Goal: Task Accomplishment & Management: Manage account settings

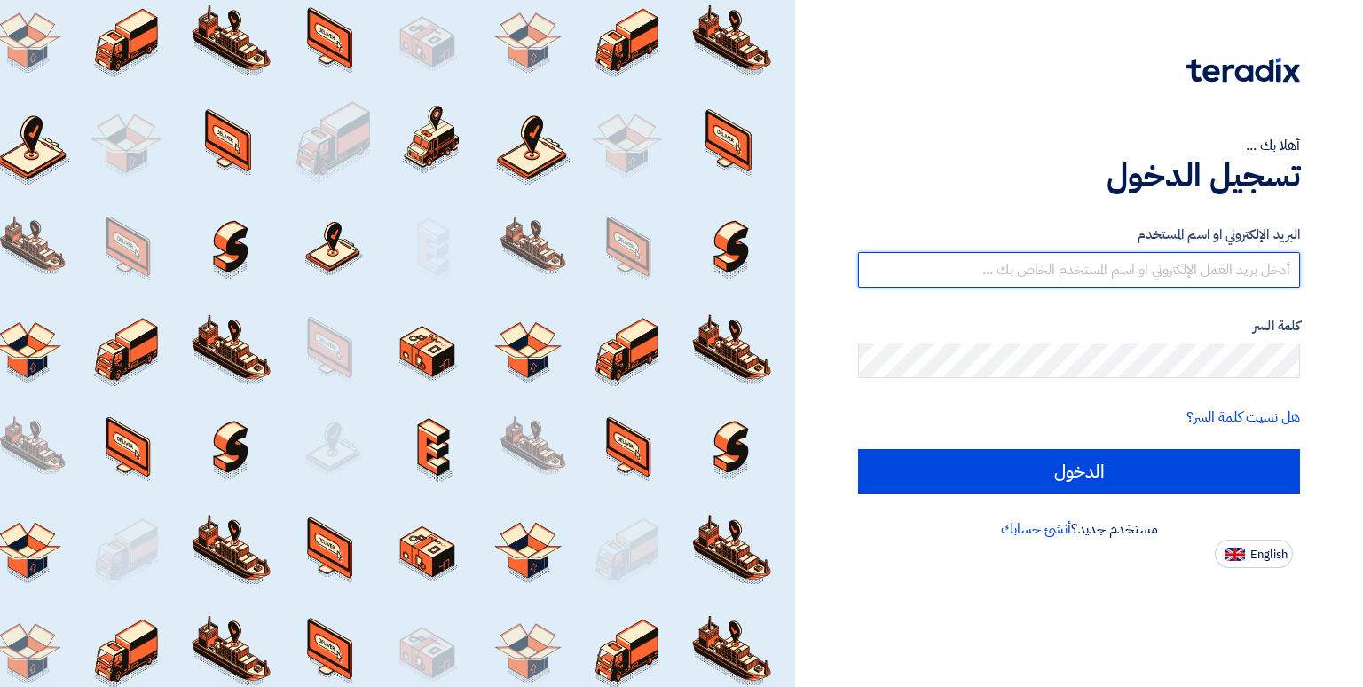
type input "[EMAIL_ADDRESS][DOMAIN_NAME]"
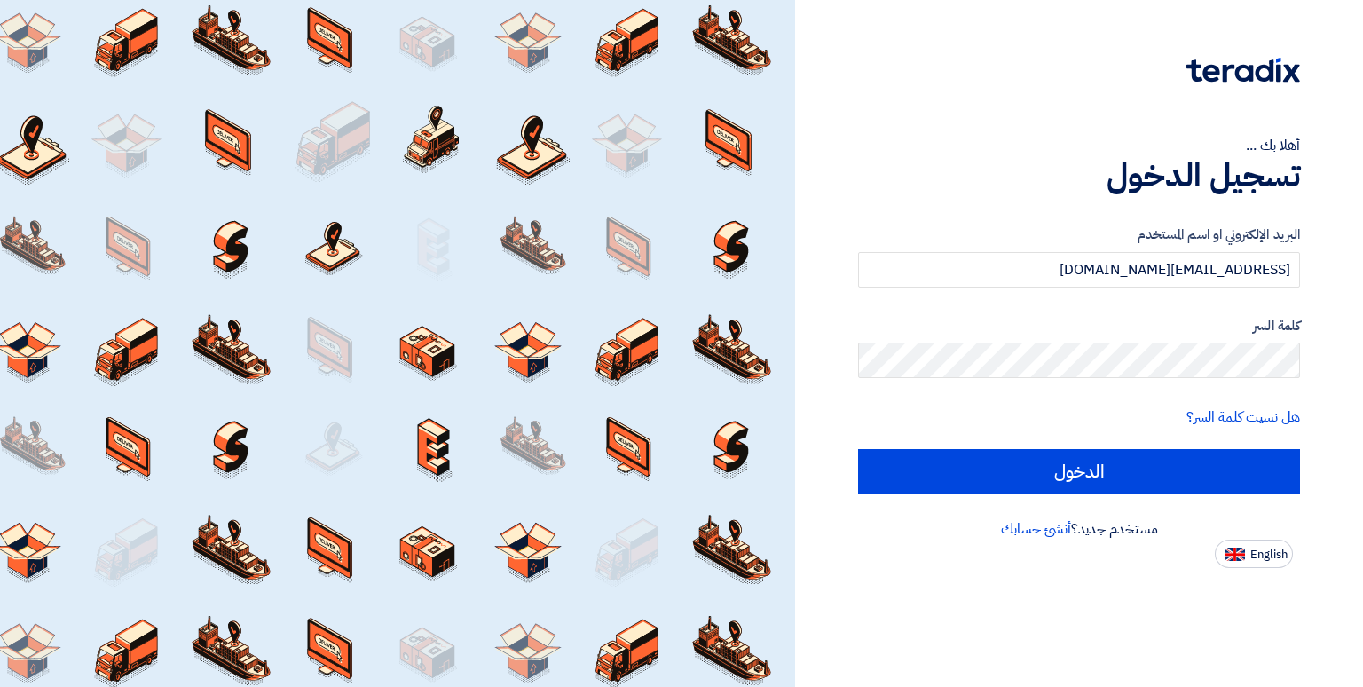
drag, startPoint x: 0, startPoint y: 0, endPoint x: 902, endPoint y: 119, distance: 910.2
click at [902, 119] on div "أهلا بك ... تسجيل الدخول البريد الإلكتروني او اسم المستخدم [EMAIL_ADDRESS][DOMA…" at bounding box center [1078, 284] width 541 height 568
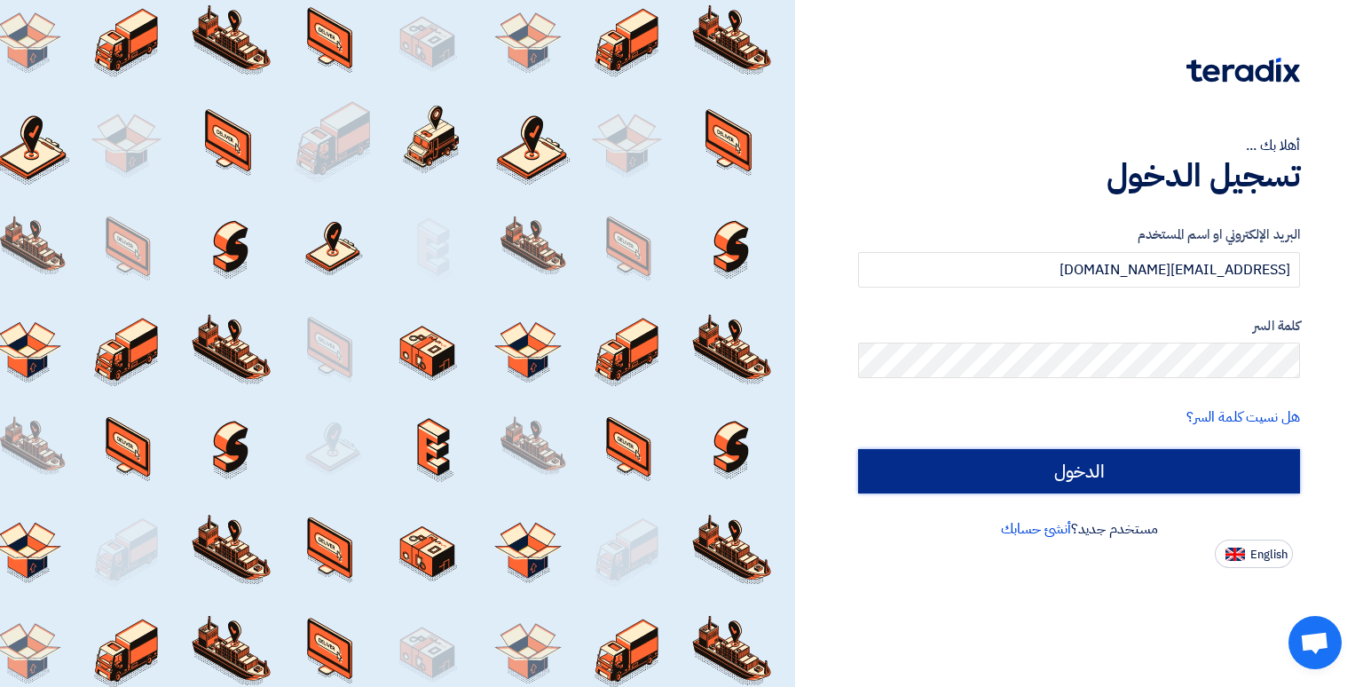
click at [1103, 455] on input "الدخول" at bounding box center [1079, 471] width 442 height 44
type input "Sign in"
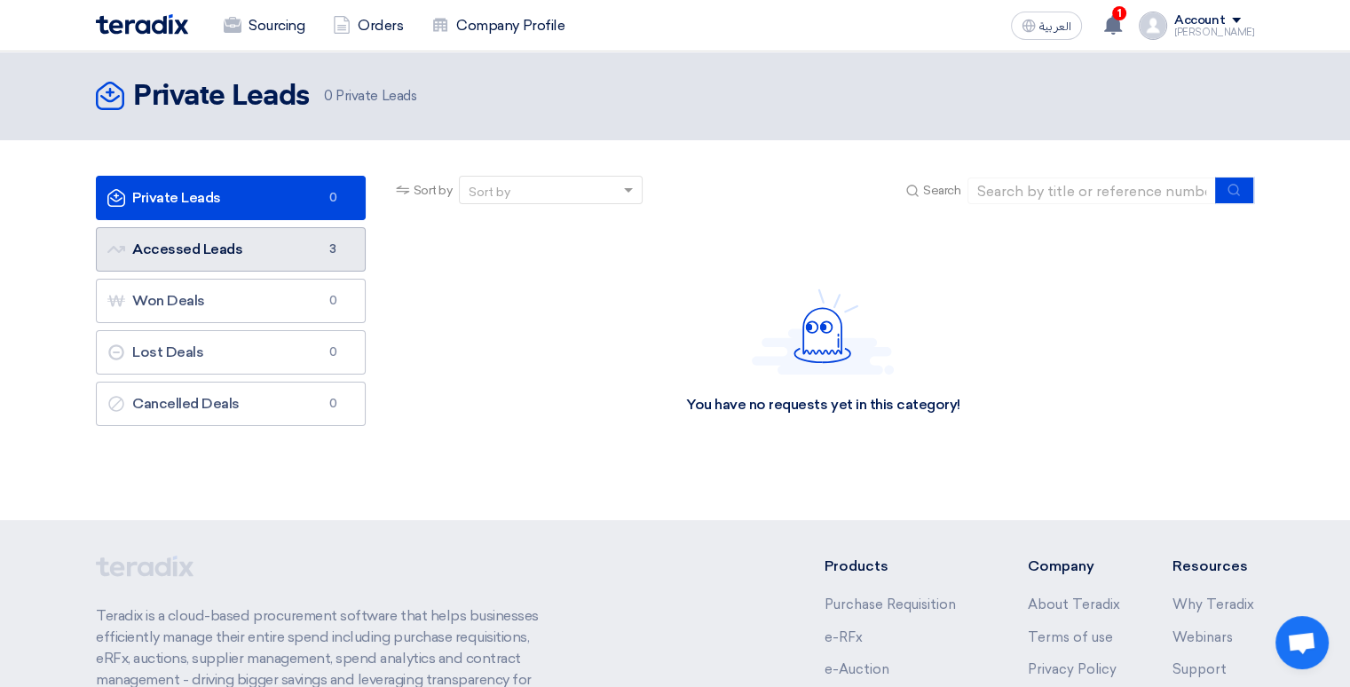
click at [268, 250] on link "Accessed Leads Accessed Leads 3" at bounding box center [231, 249] width 270 height 44
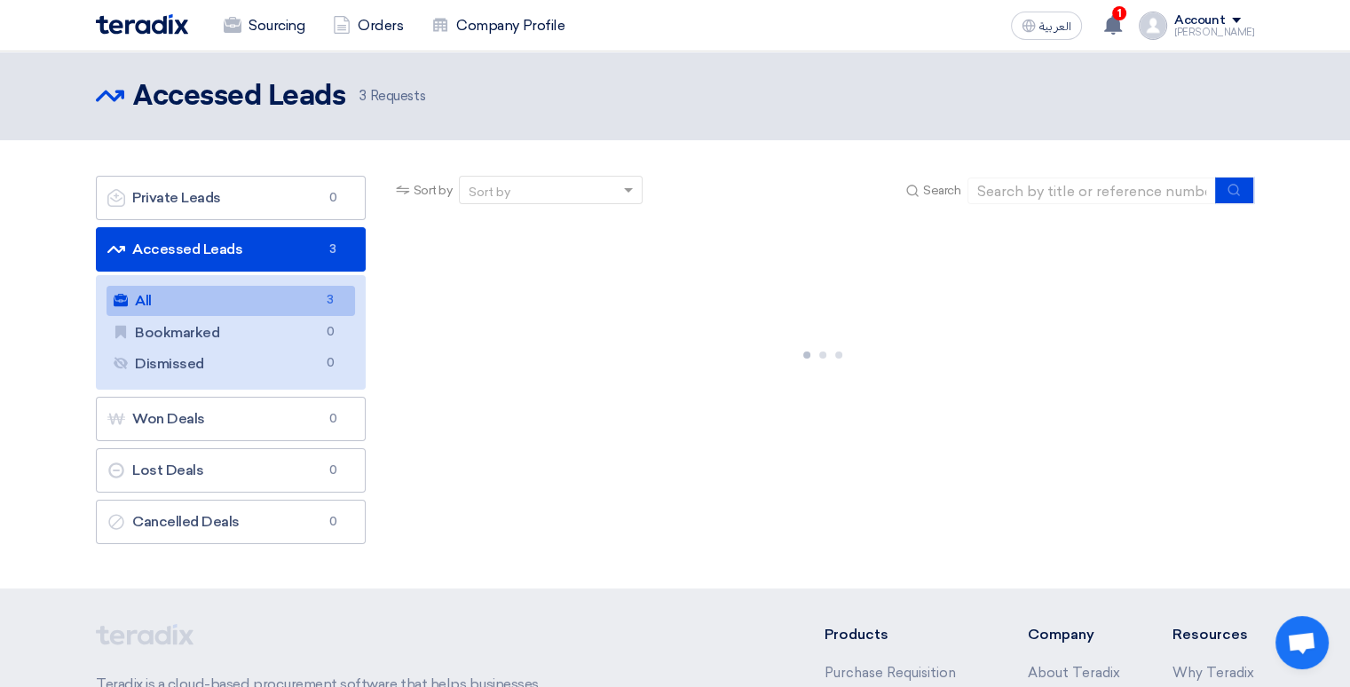
click at [188, 301] on link "All All 3" at bounding box center [230, 301] width 248 height 30
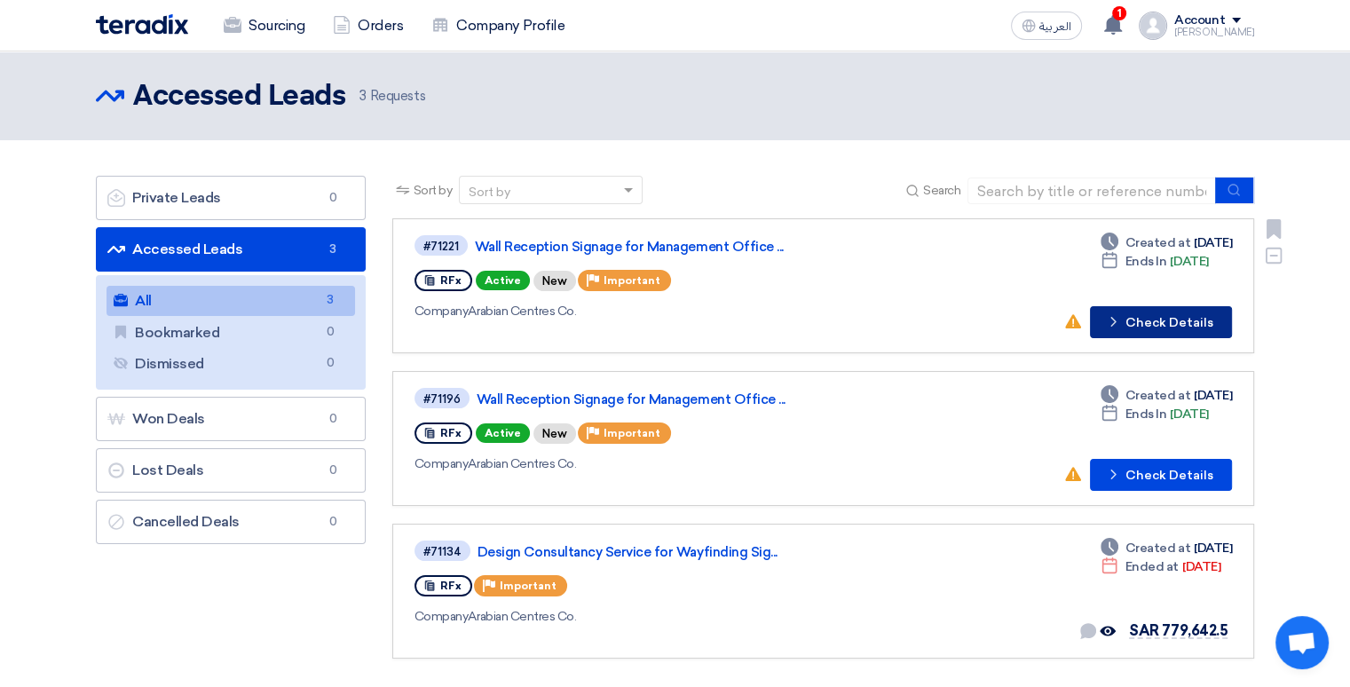
click at [1160, 323] on button "Check details Check Details" at bounding box center [1161, 322] width 142 height 32
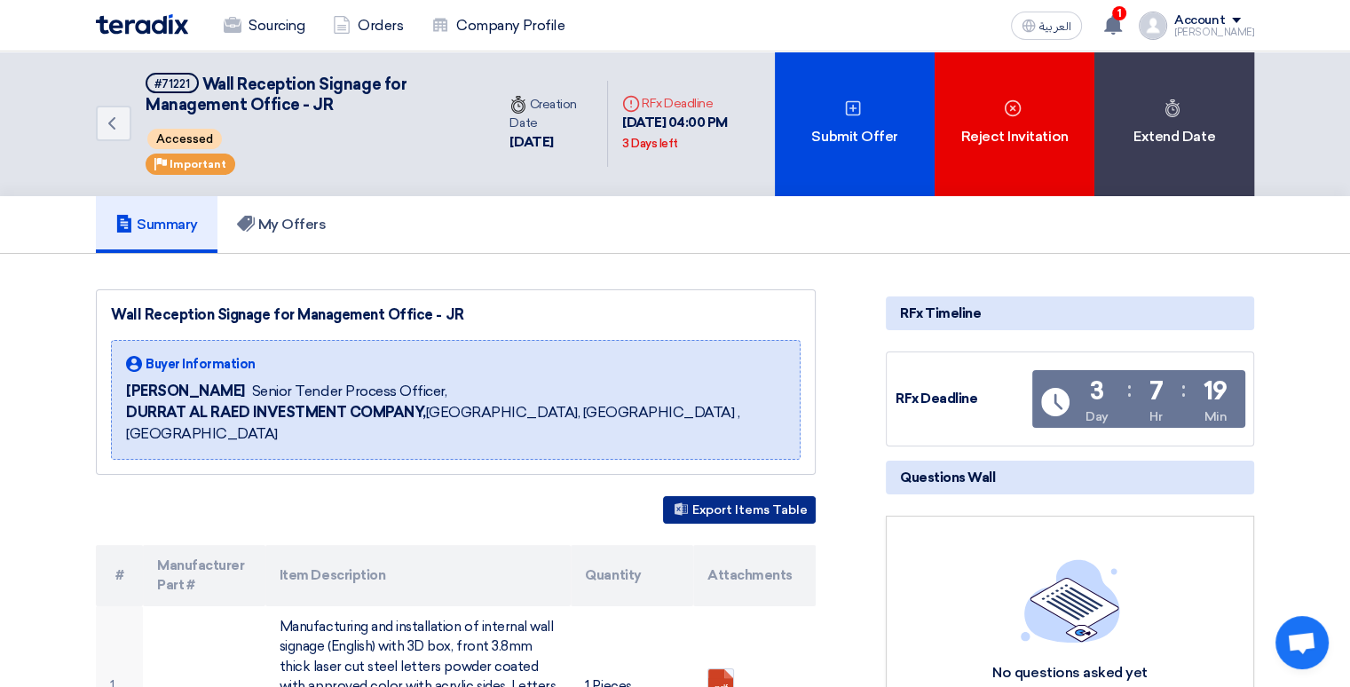
click at [746, 496] on button "Export Items Table" at bounding box center [739, 510] width 153 height 28
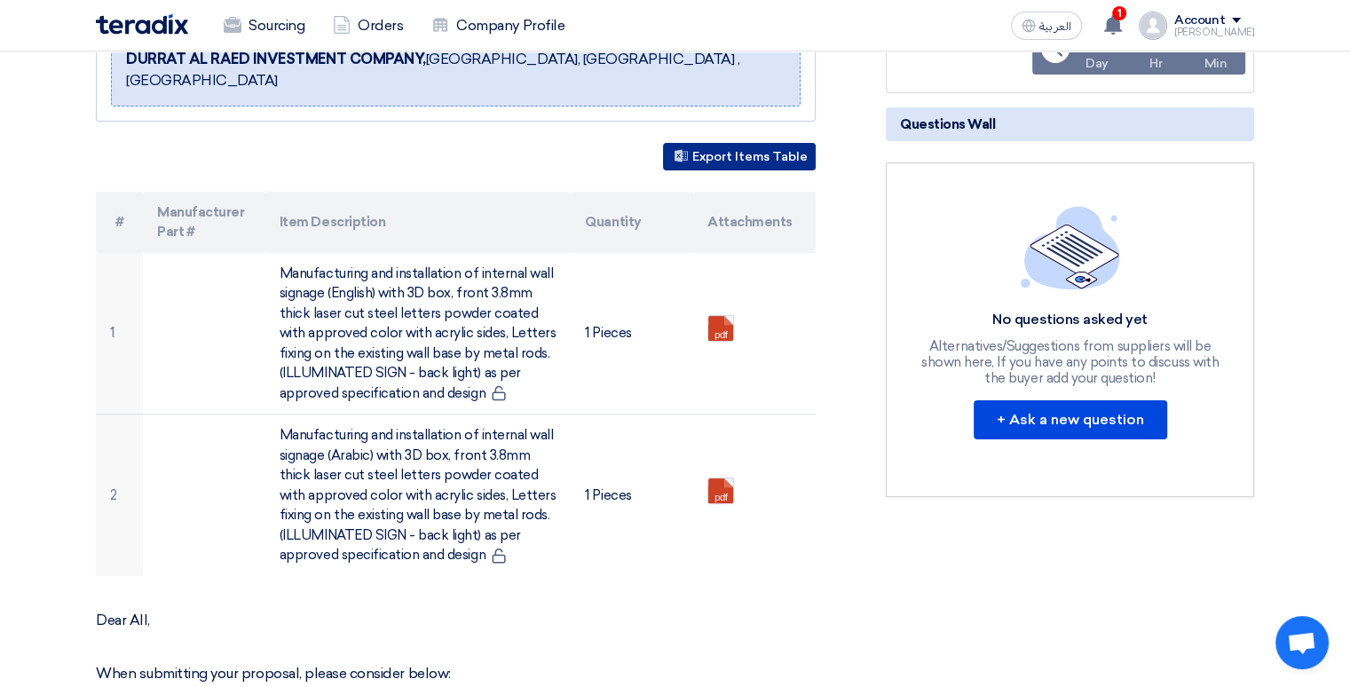
scroll to position [355, 0]
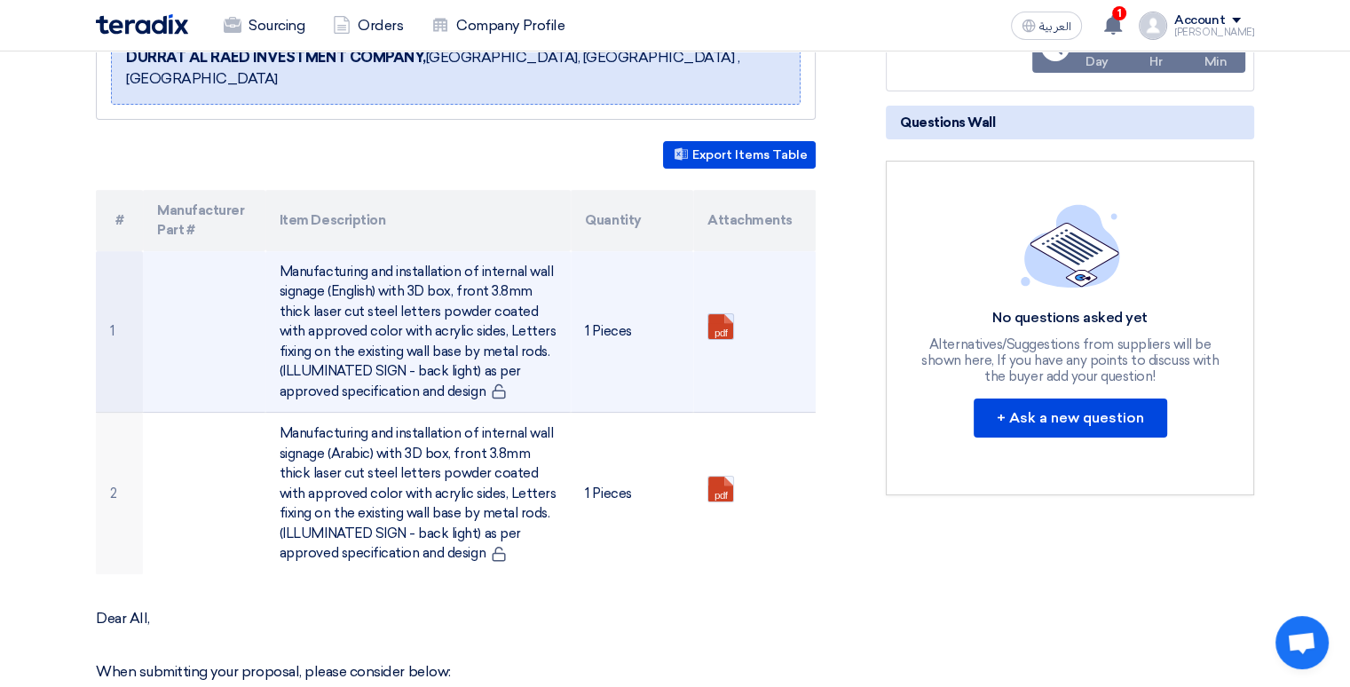
click at [720, 316] on div "pdf" at bounding box center [720, 326] width 27 height 27
click at [720, 314] on link at bounding box center [779, 367] width 142 height 106
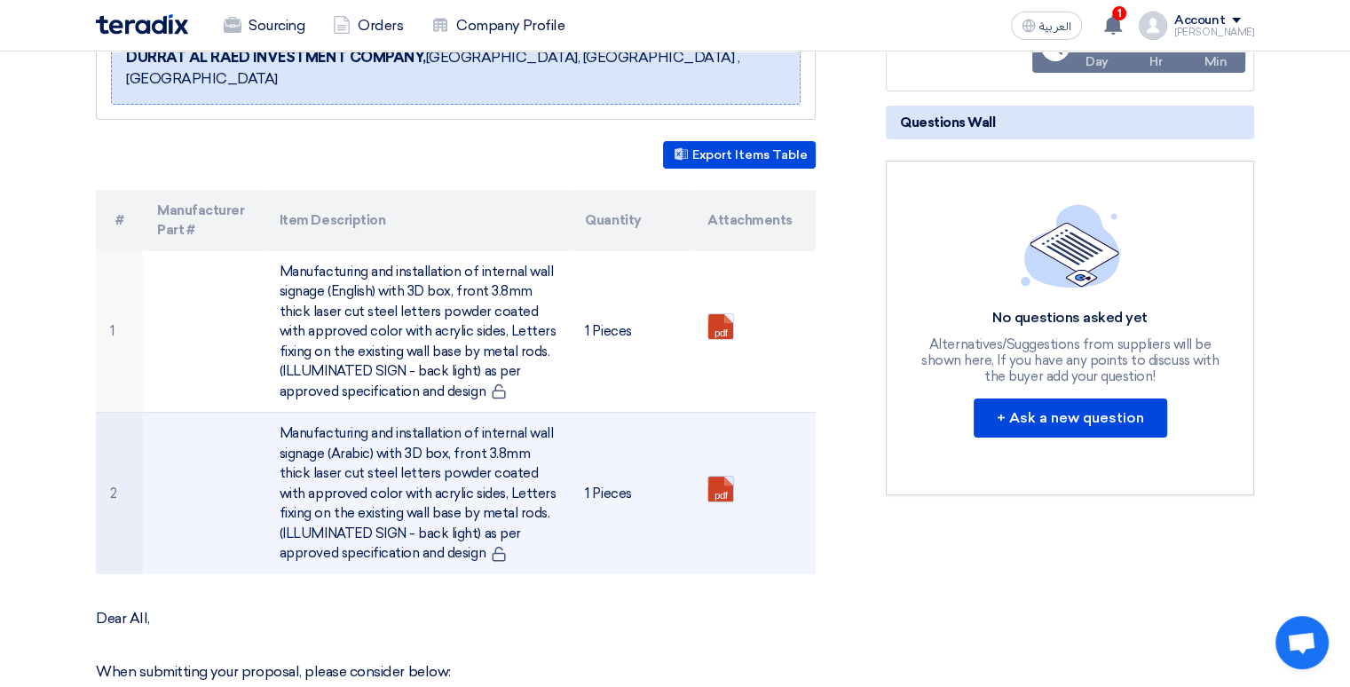
click at [724, 476] on link at bounding box center [779, 529] width 142 height 106
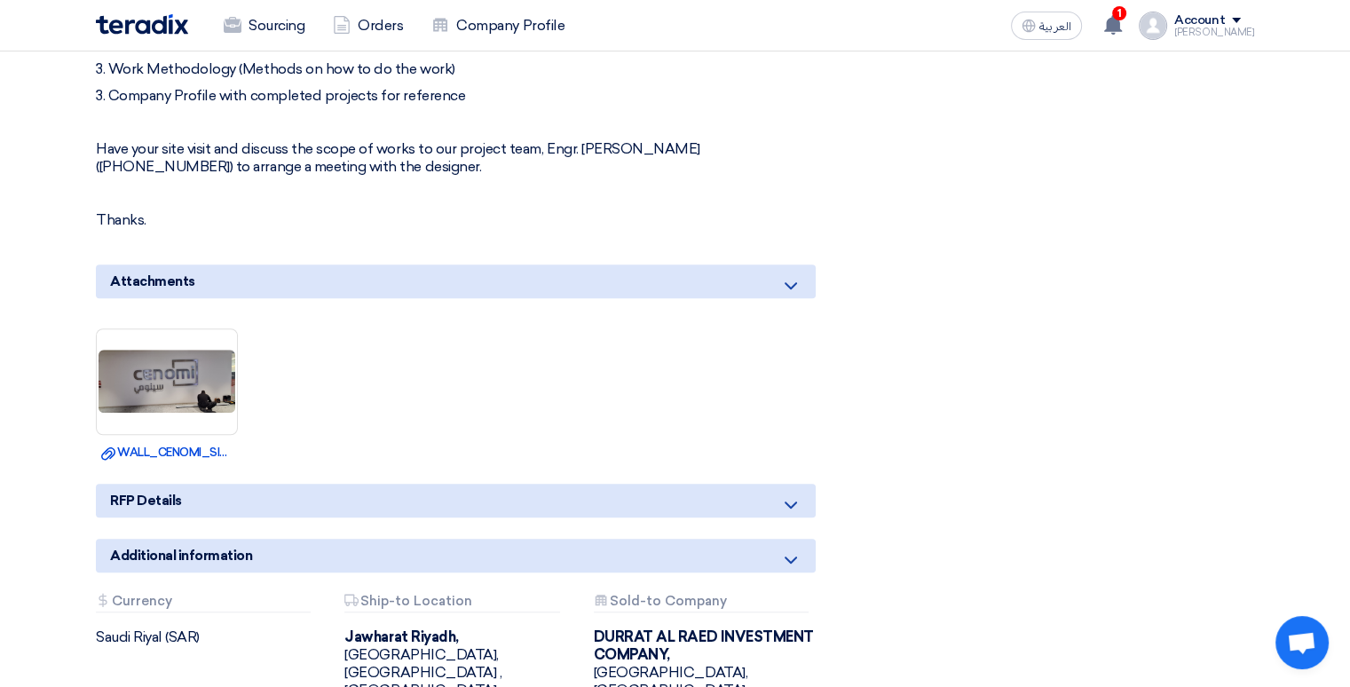
scroll to position [1242, 0]
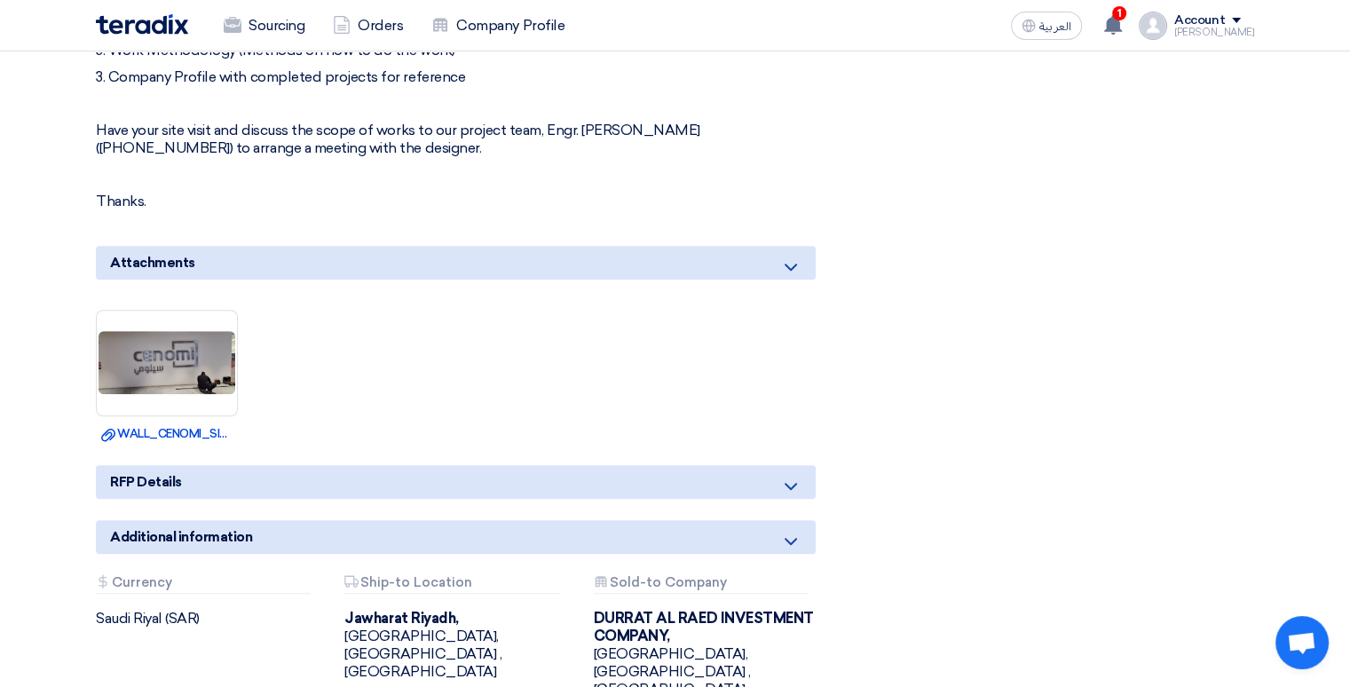
click at [790, 264] on use at bounding box center [790, 267] width 12 height 7
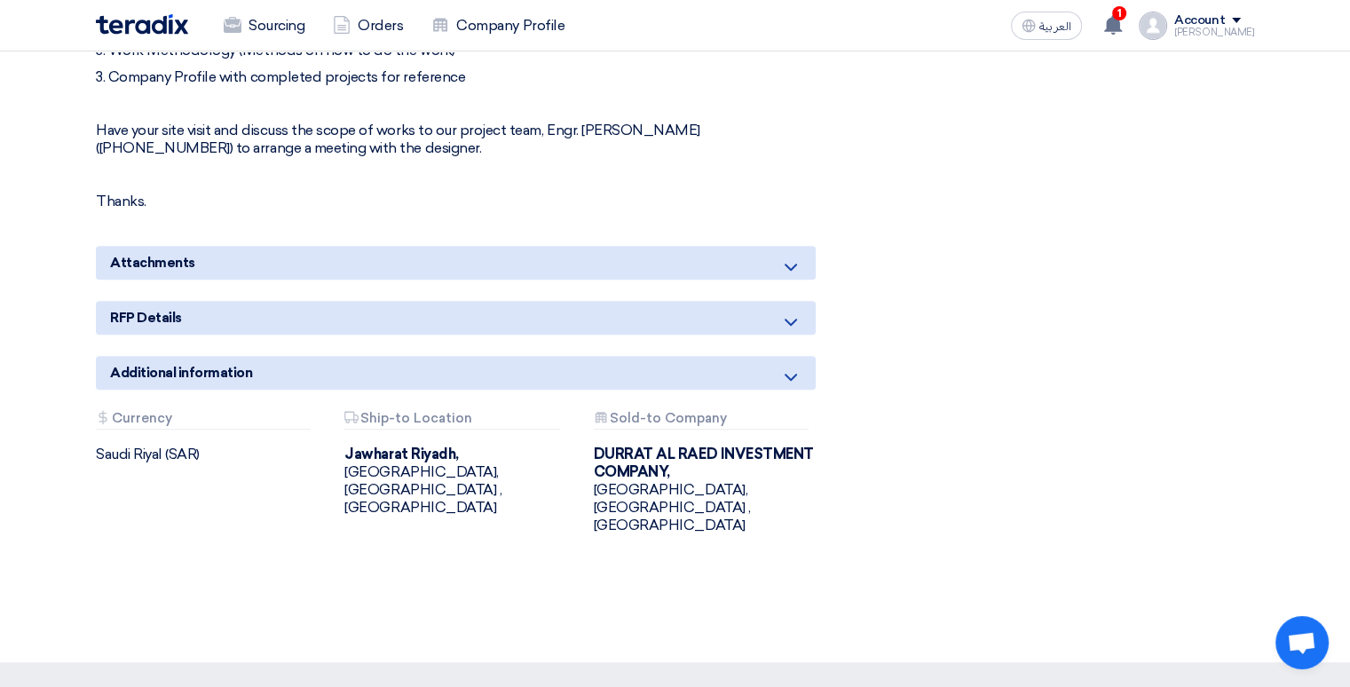
click at [790, 256] on icon at bounding box center [790, 266] width 21 height 21
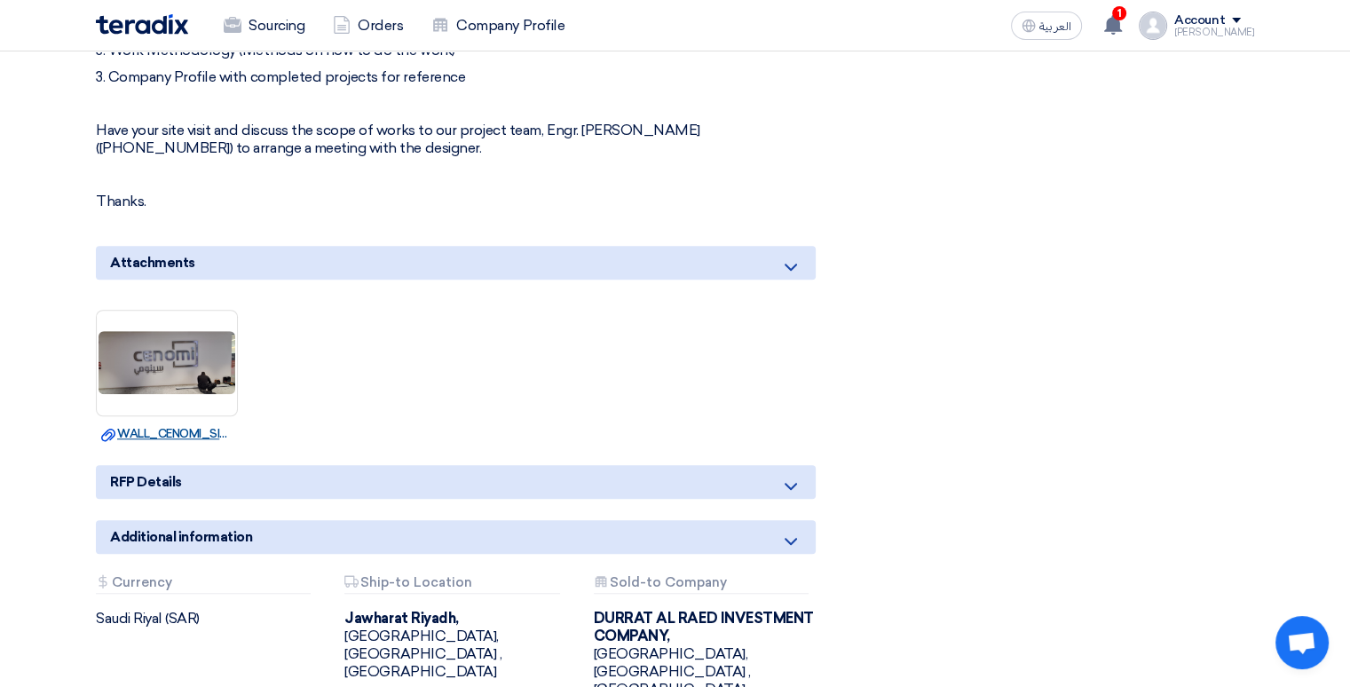
click at [178, 425] on link "Download file WALL_CENOMI_SIGNAGE_LOGO_SAMPLE.jpg" at bounding box center [166, 434] width 131 height 18
click at [789, 476] on icon at bounding box center [790, 486] width 21 height 21
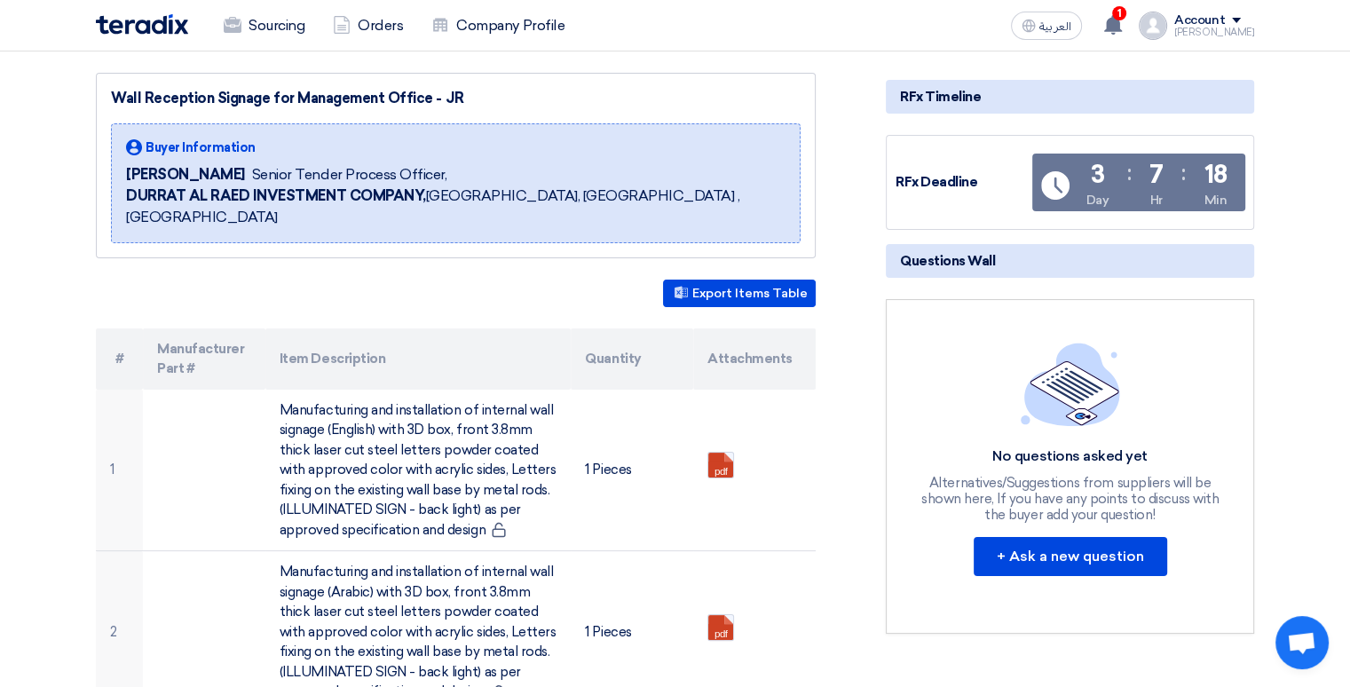
scroll to position [0, 0]
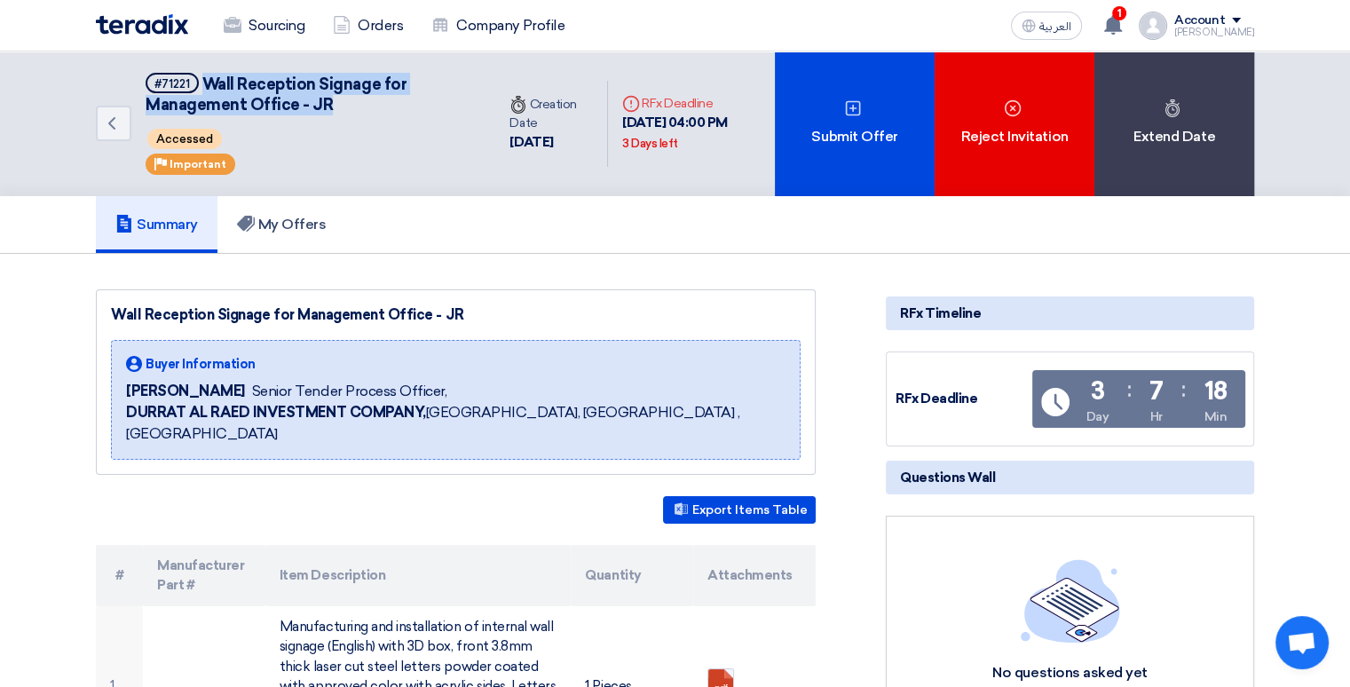
drag, startPoint x: 206, startPoint y: 80, endPoint x: 398, endPoint y: 102, distance: 192.9
click at [398, 102] on h5 "#71221 Wall Reception Signage for Management Office - JR" at bounding box center [310, 94] width 328 height 43
copy span "Wall Reception Signage for Management Office - JR"
click at [1125, 11] on div "1 New request received, check details and submit your quotation now! 13 hours a…" at bounding box center [1113, 25] width 35 height 35
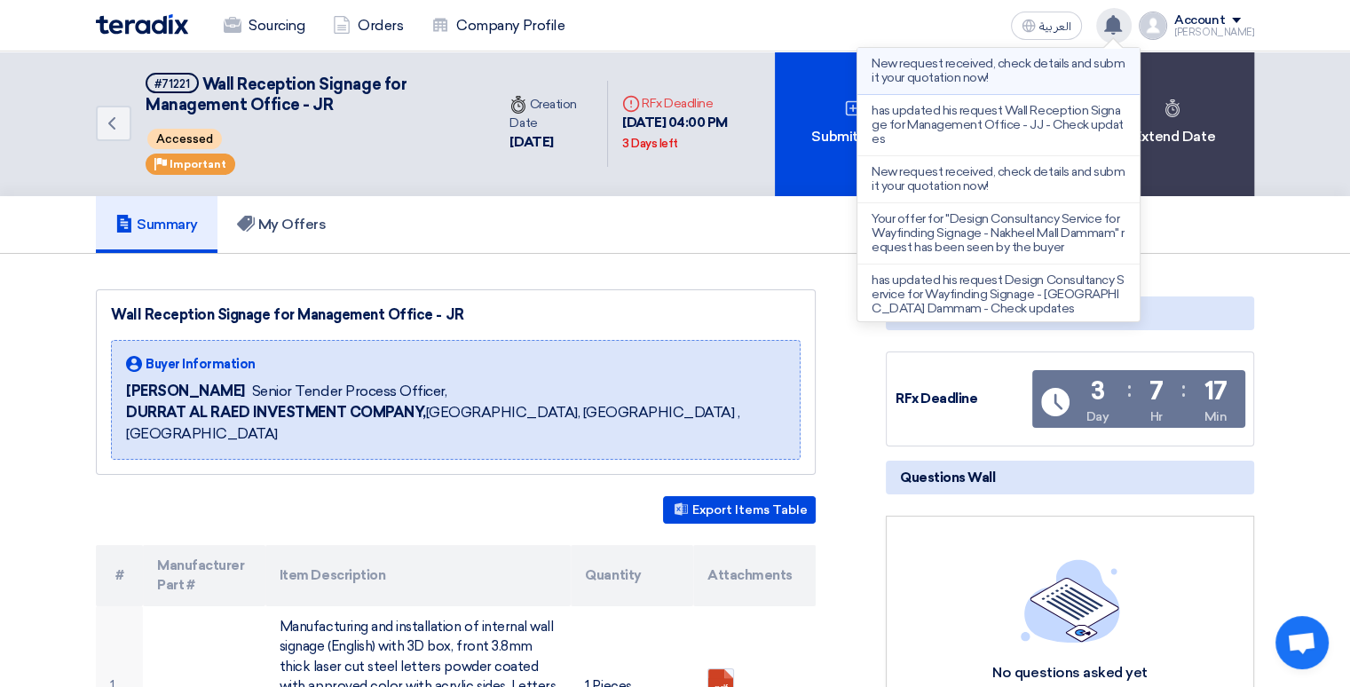
click at [977, 67] on p "New request received, check details and submit your quotation now!" at bounding box center [998, 71] width 254 height 28
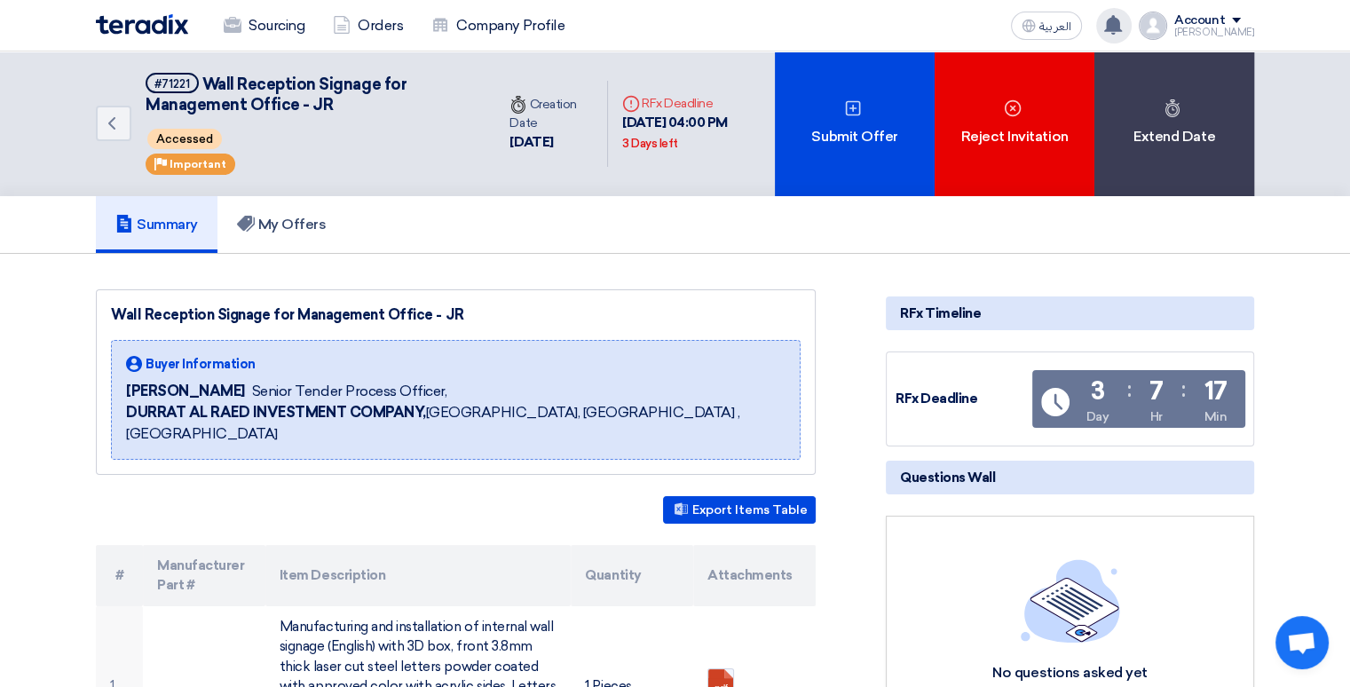
click at [1122, 29] on use at bounding box center [1113, 25] width 18 height 20
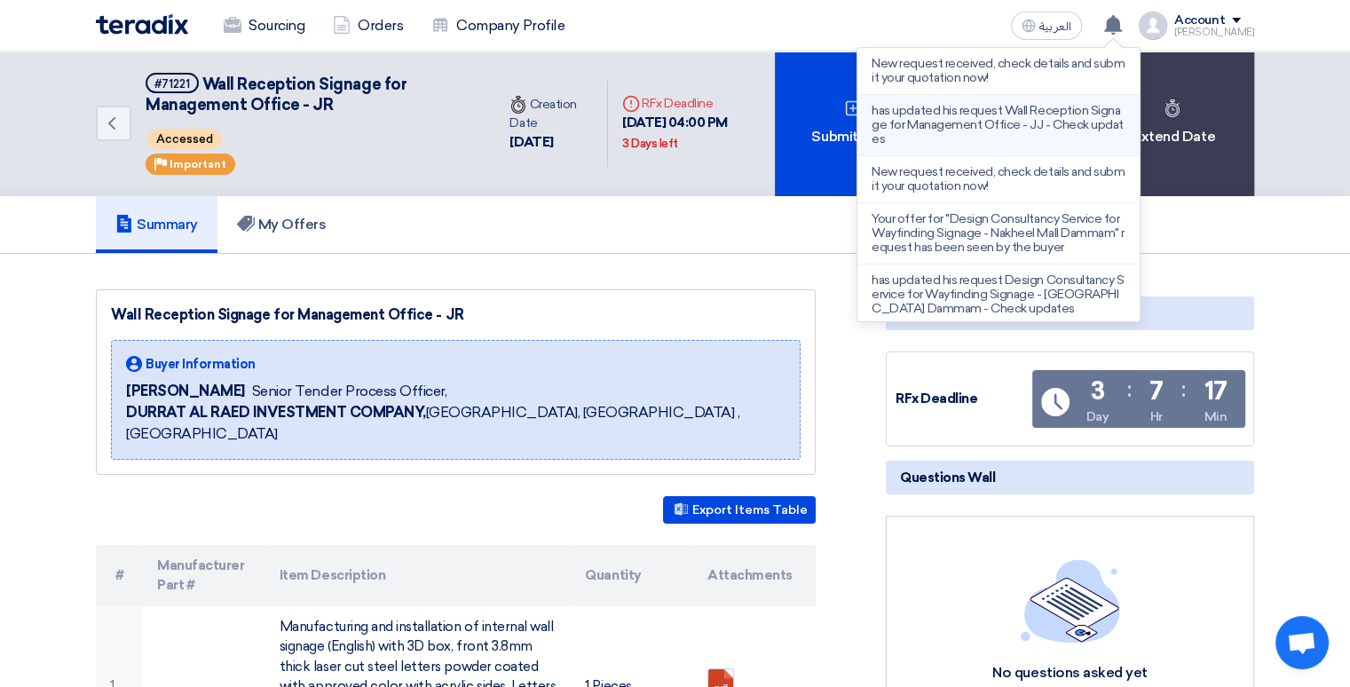
click at [972, 118] on p "has updated his request Wall Reception Signage for Management Office - JJ - Che…" at bounding box center [998, 125] width 254 height 43
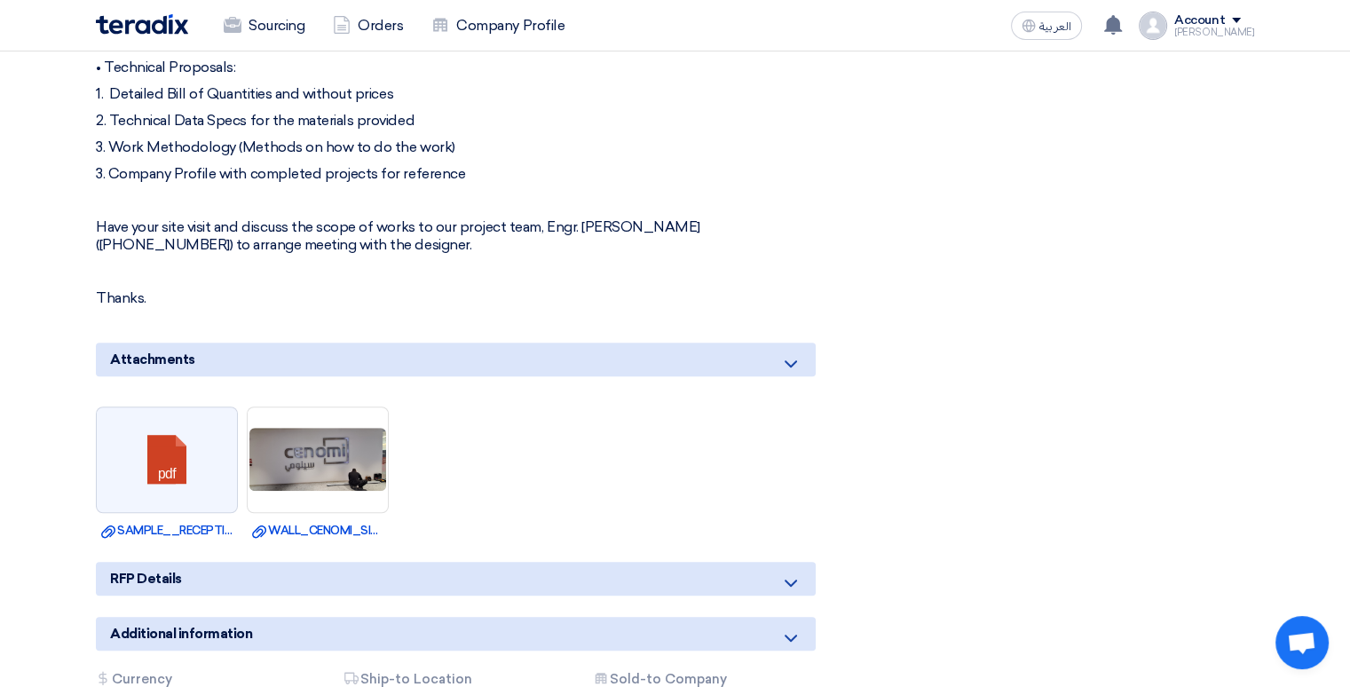
scroll to position [1065, 0]
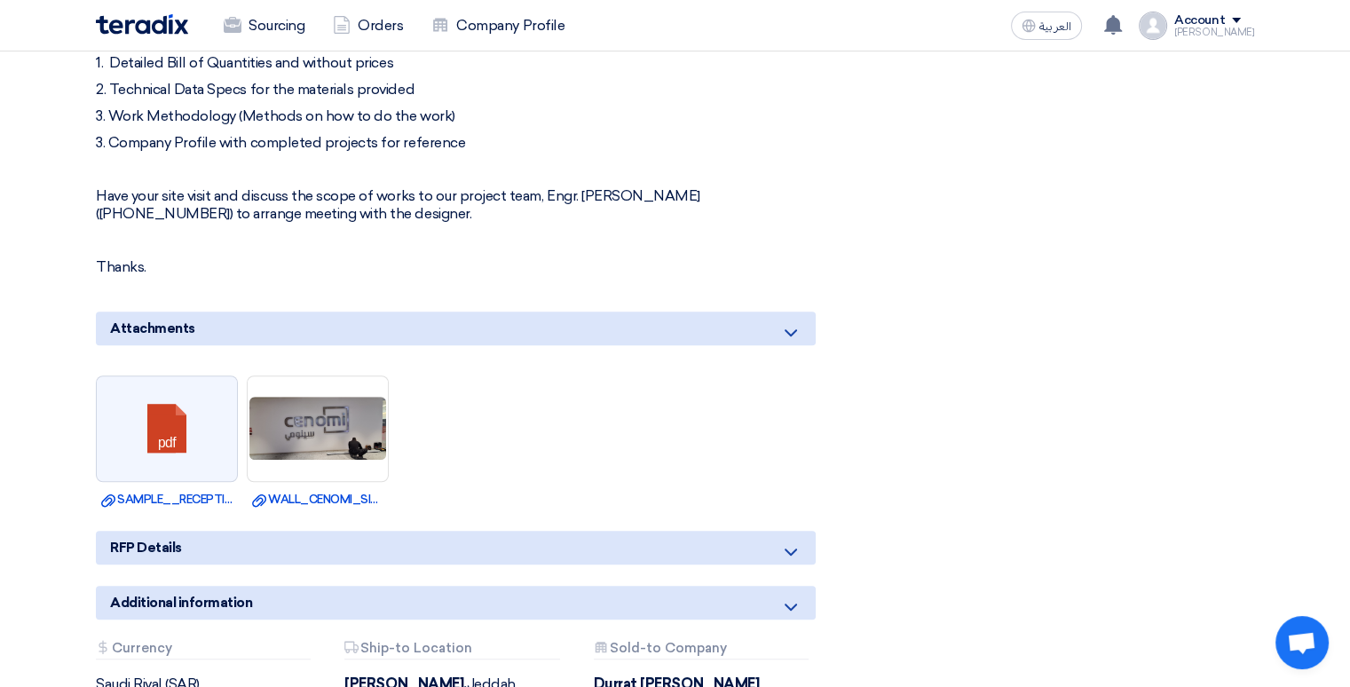
click at [795, 322] on icon at bounding box center [790, 332] width 21 height 21
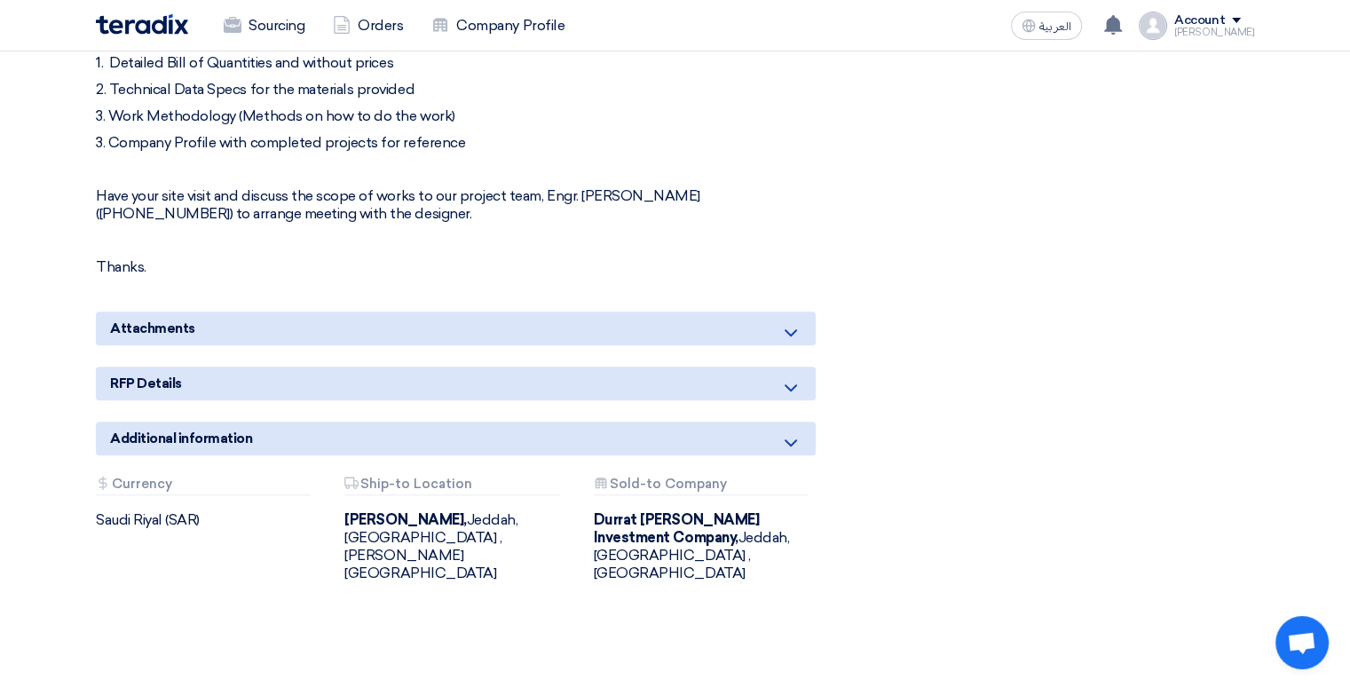
click at [795, 322] on icon at bounding box center [790, 332] width 21 height 21
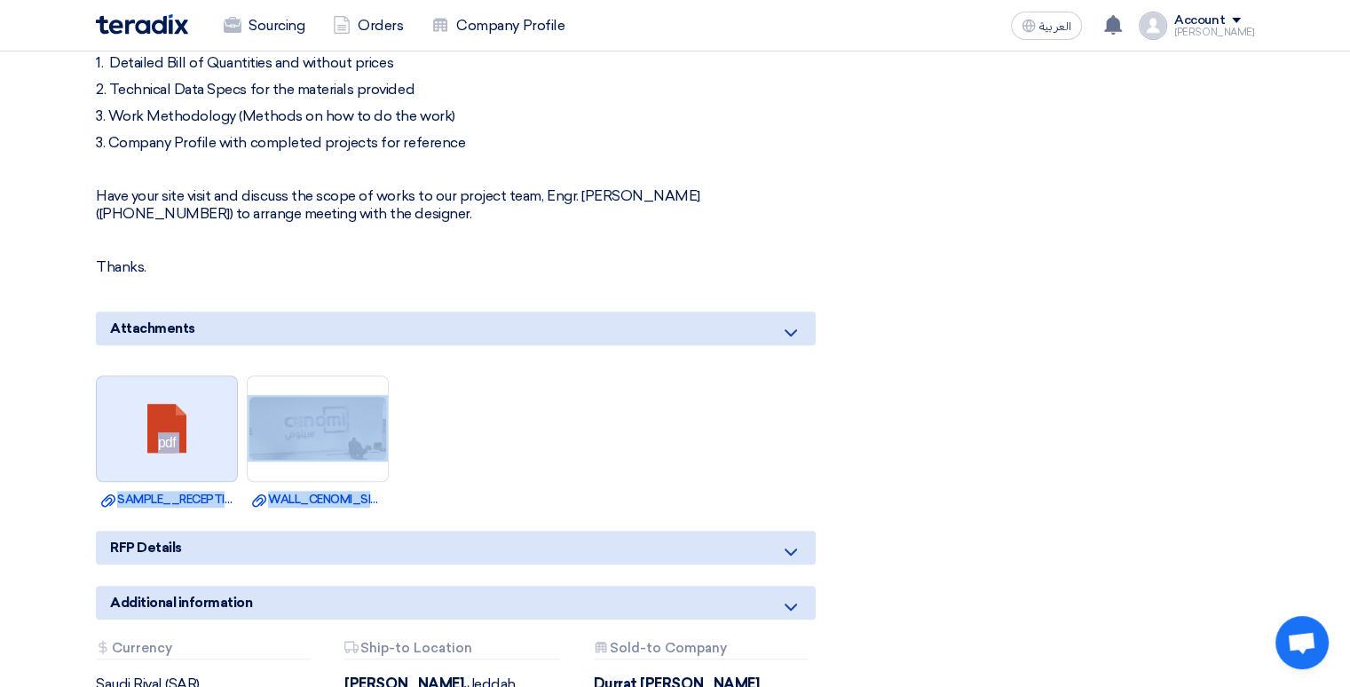
click at [171, 404] on link at bounding box center [168, 429] width 142 height 106
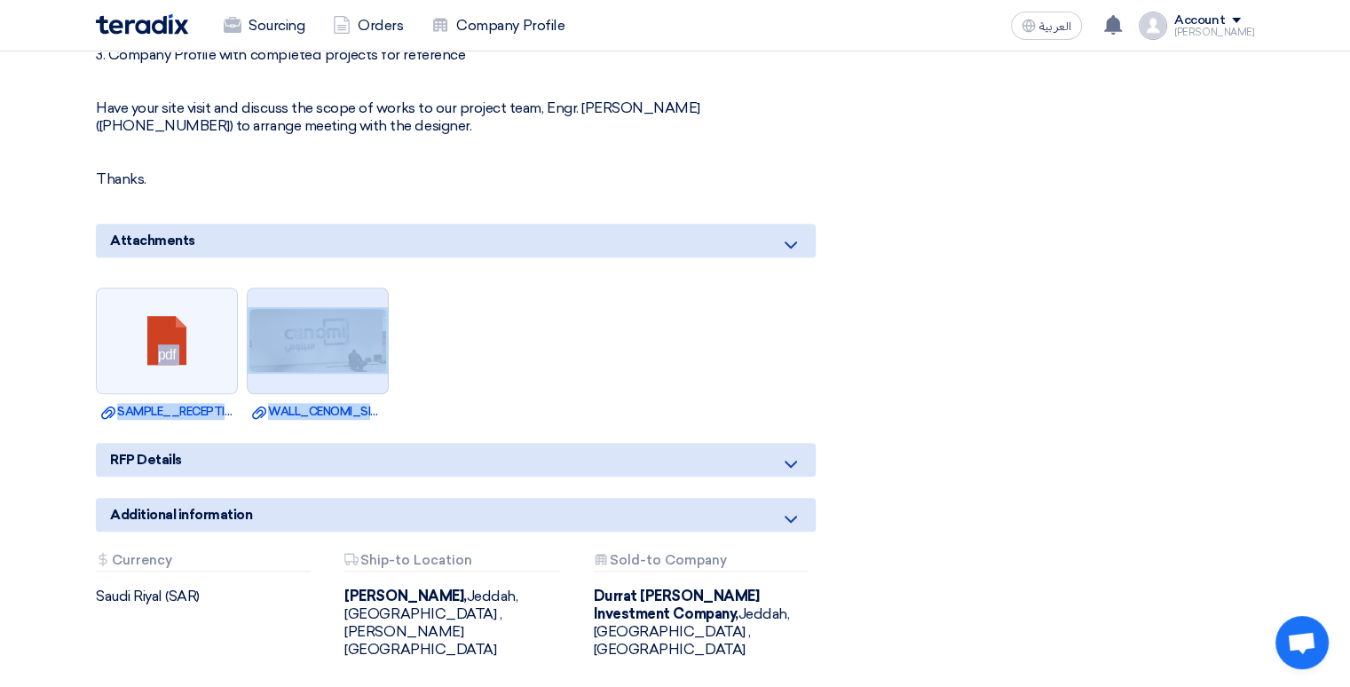
scroll to position [1154, 0]
click at [341, 355] on div at bounding box center [318, 340] width 142 height 106
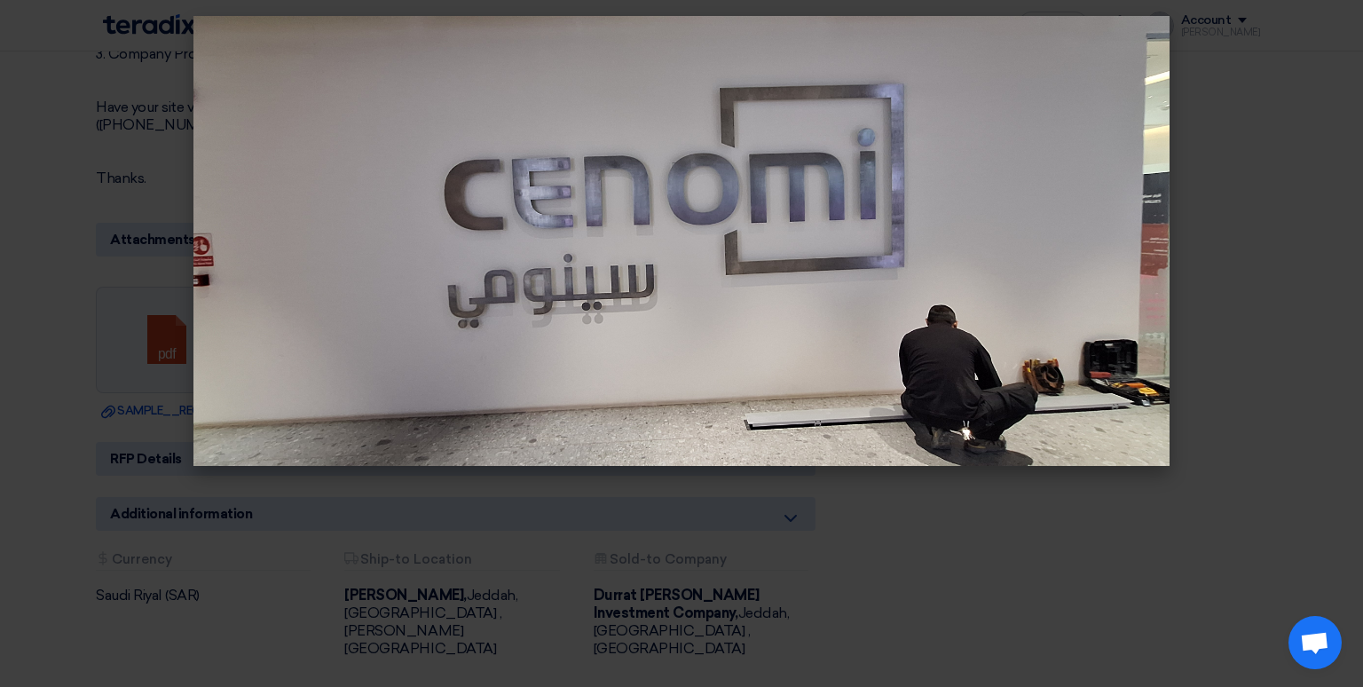
click at [1211, 217] on modal-container at bounding box center [681, 343] width 1363 height 687
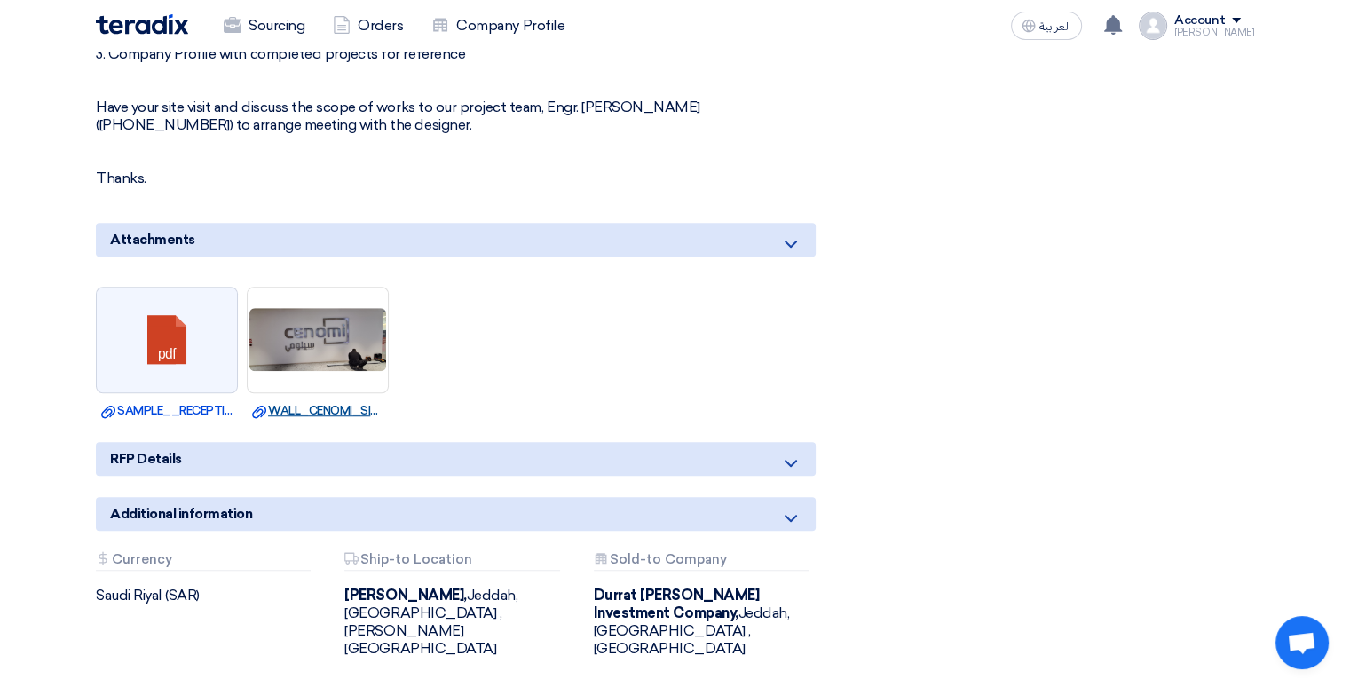
click at [263, 405] on icon "Download file" at bounding box center [259, 412] width 14 height 14
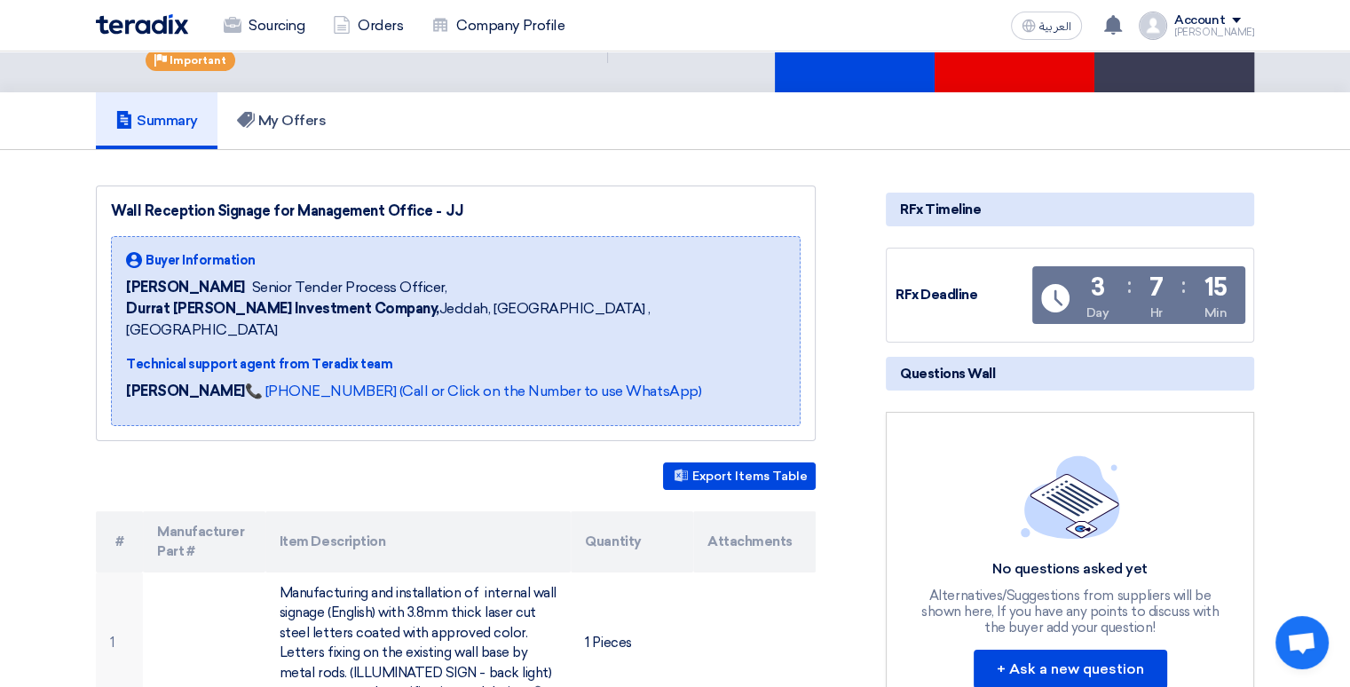
scroll to position [0, 0]
